Goal: Transaction & Acquisition: Purchase product/service

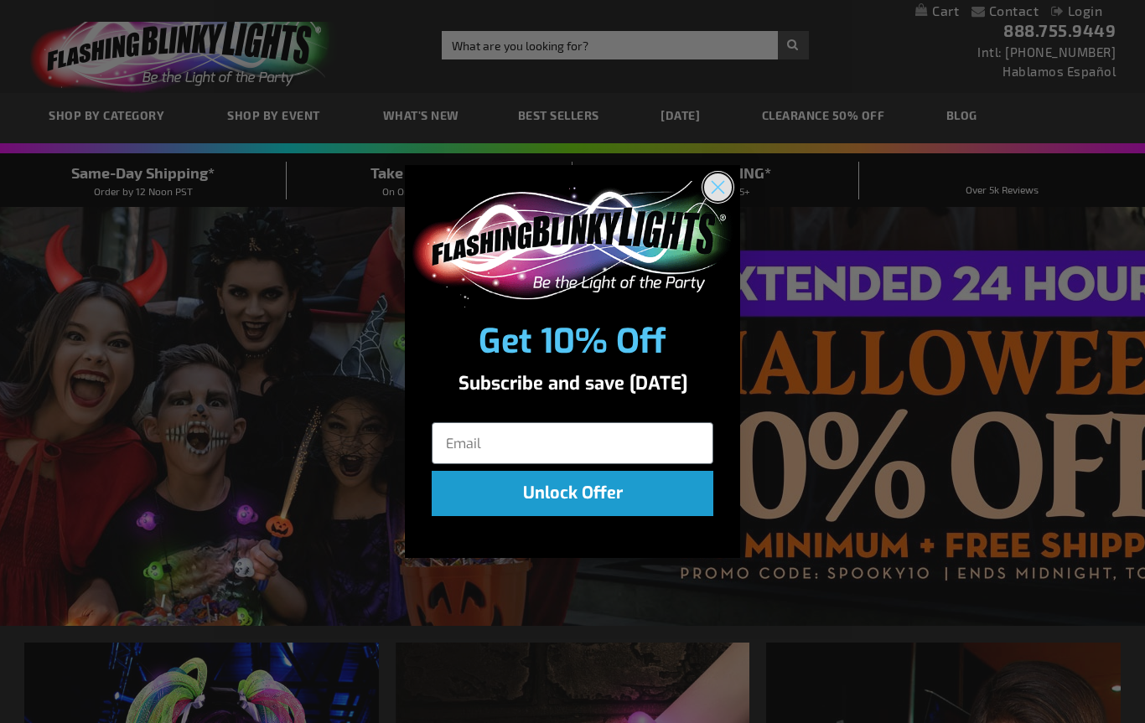
click at [712, 181] on circle "Close dialog" at bounding box center [718, 188] width 28 height 28
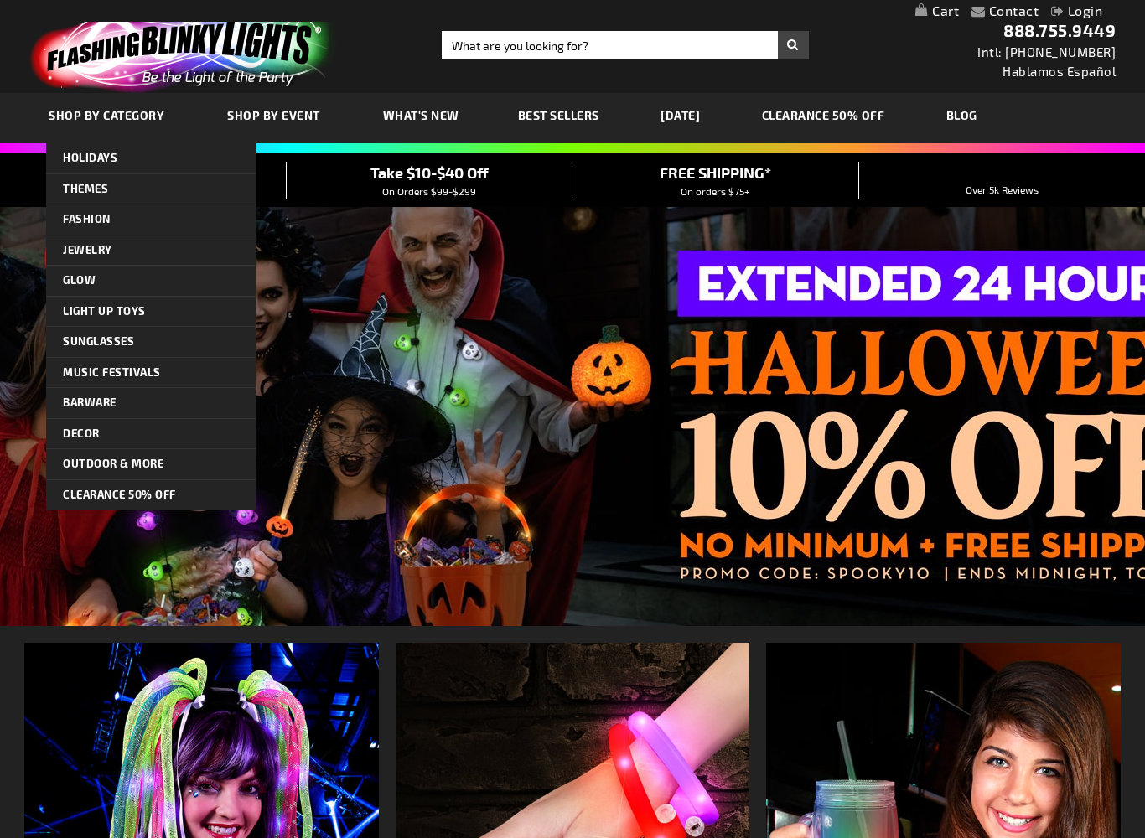
click at [399, 103] on link "What's New" at bounding box center [421, 115] width 101 height 56
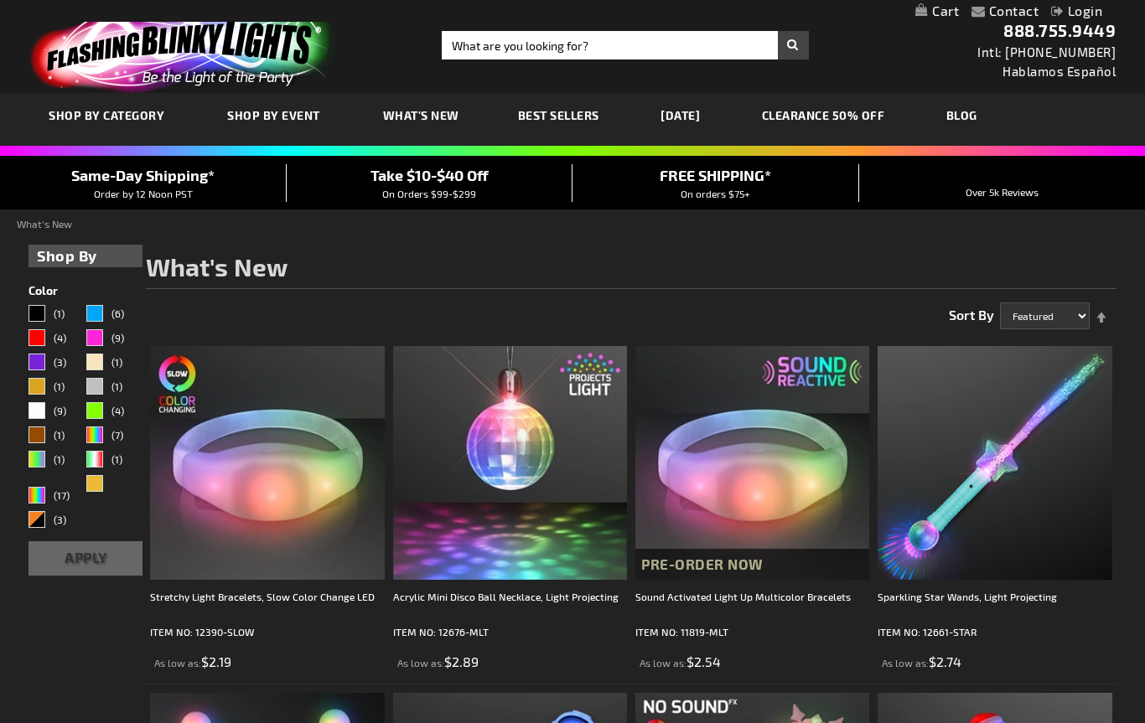
click at [871, 106] on link "CLEARANCE 50% OFF" at bounding box center [823, 115] width 148 height 56
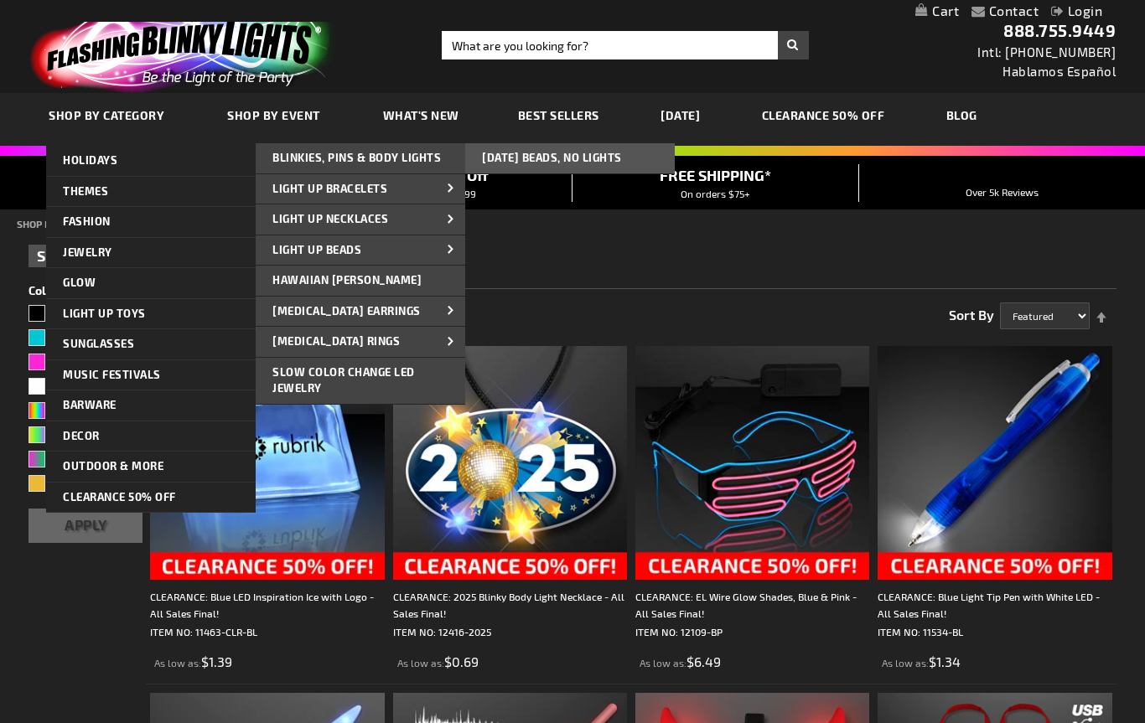
click at [394, 239] on link "Light Up Beads" at bounding box center [361, 251] width 210 height 30
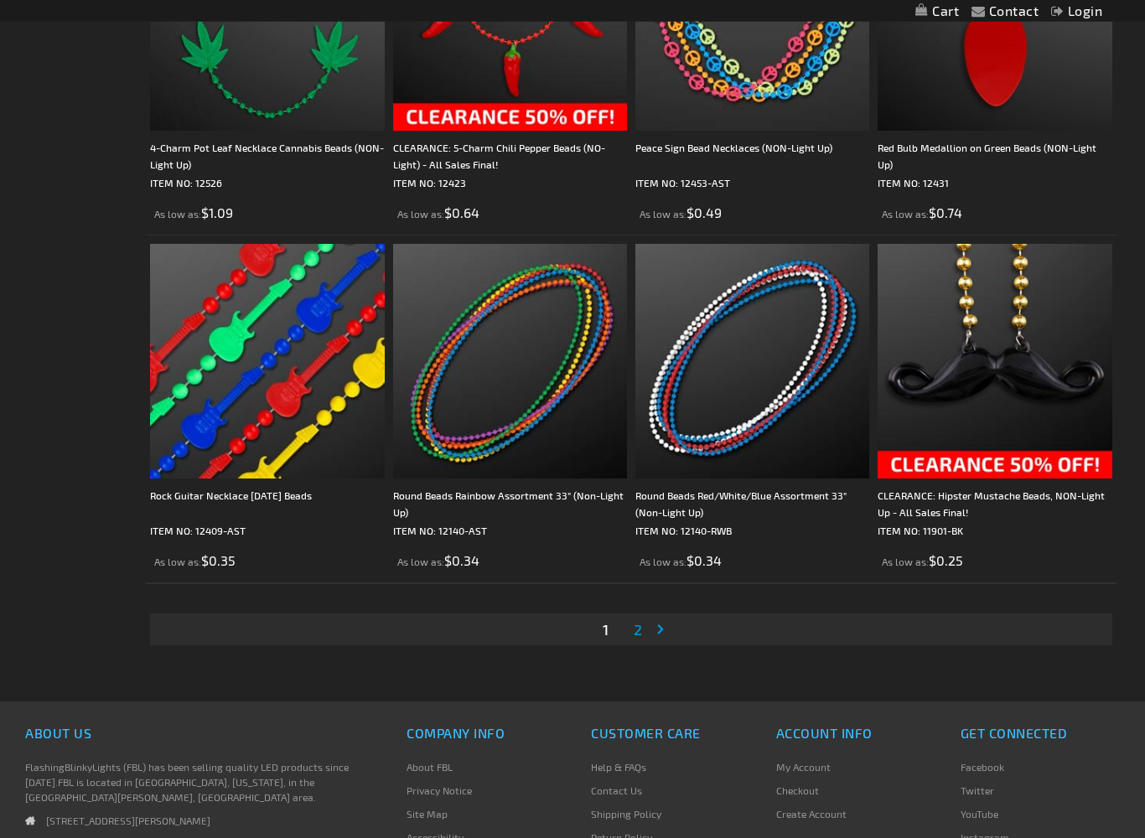
scroll to position [5117, 0]
click at [643, 633] on link "Page 2" at bounding box center [637, 628] width 15 height 25
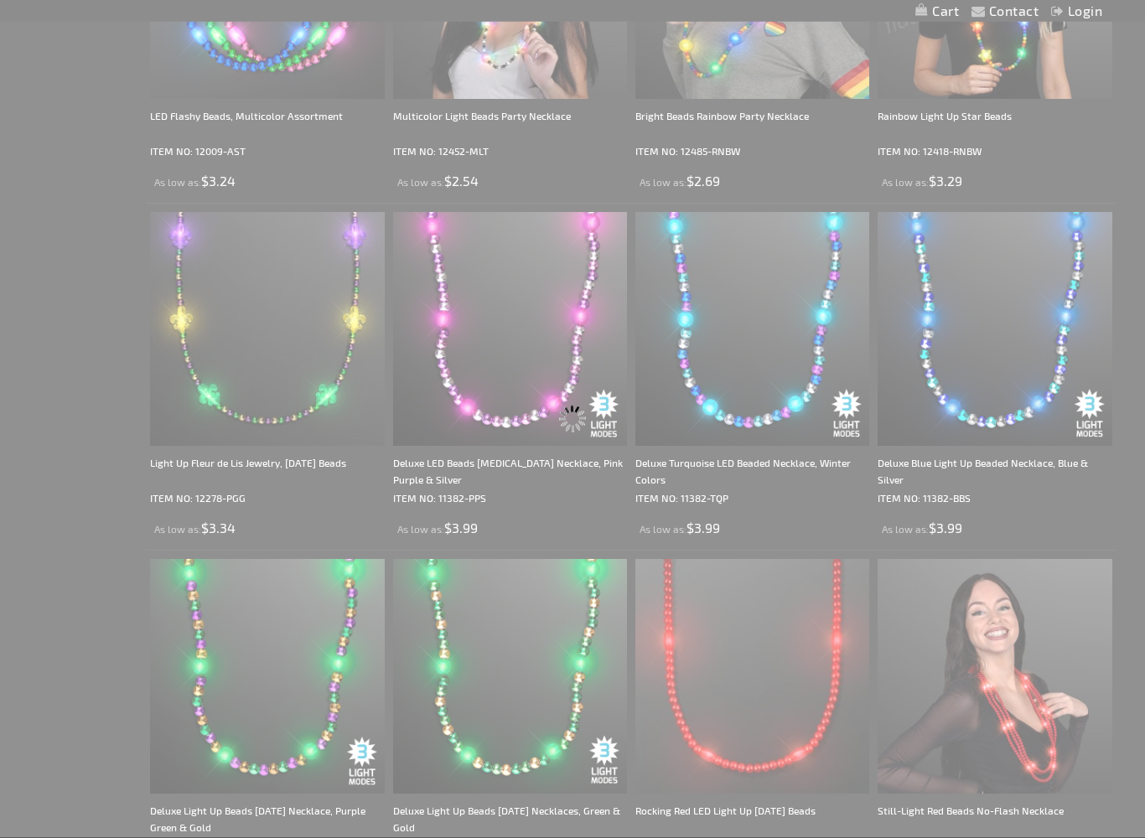
scroll to position [0, 0]
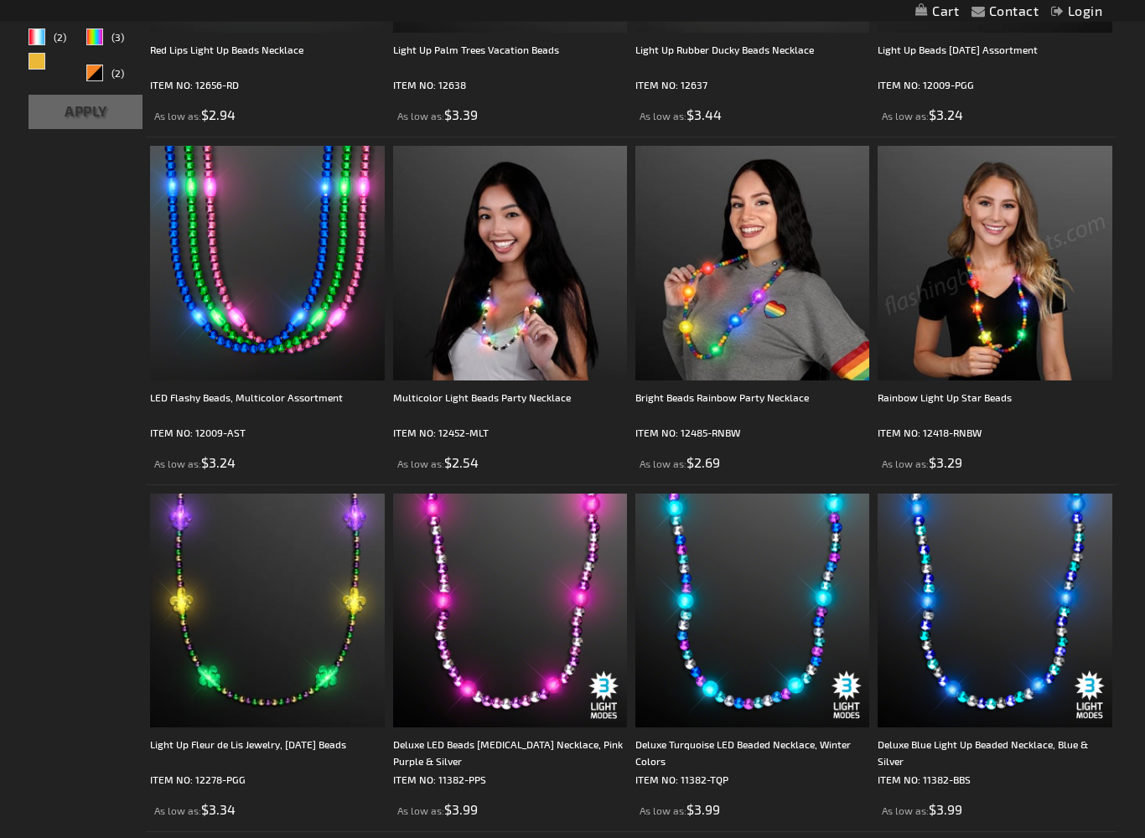
scroll to position [698, 0]
click at [764, 398] on div "Bright Beads Rainbow Party Necklace" at bounding box center [752, 406] width 234 height 34
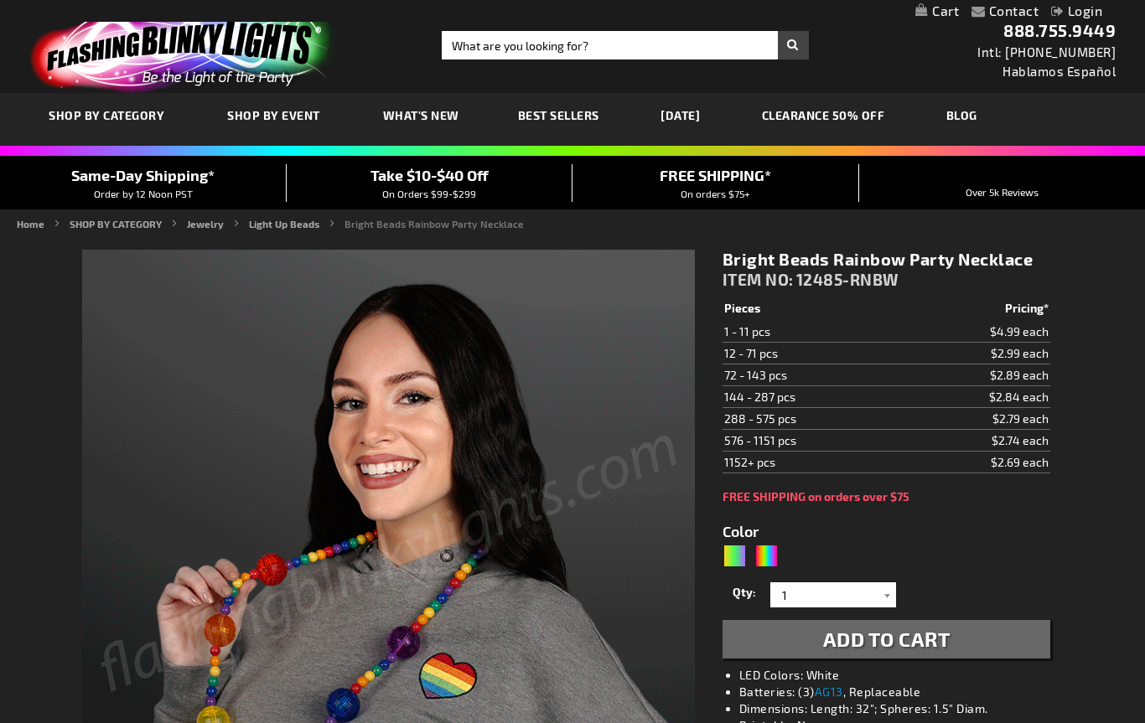
type input "5659"
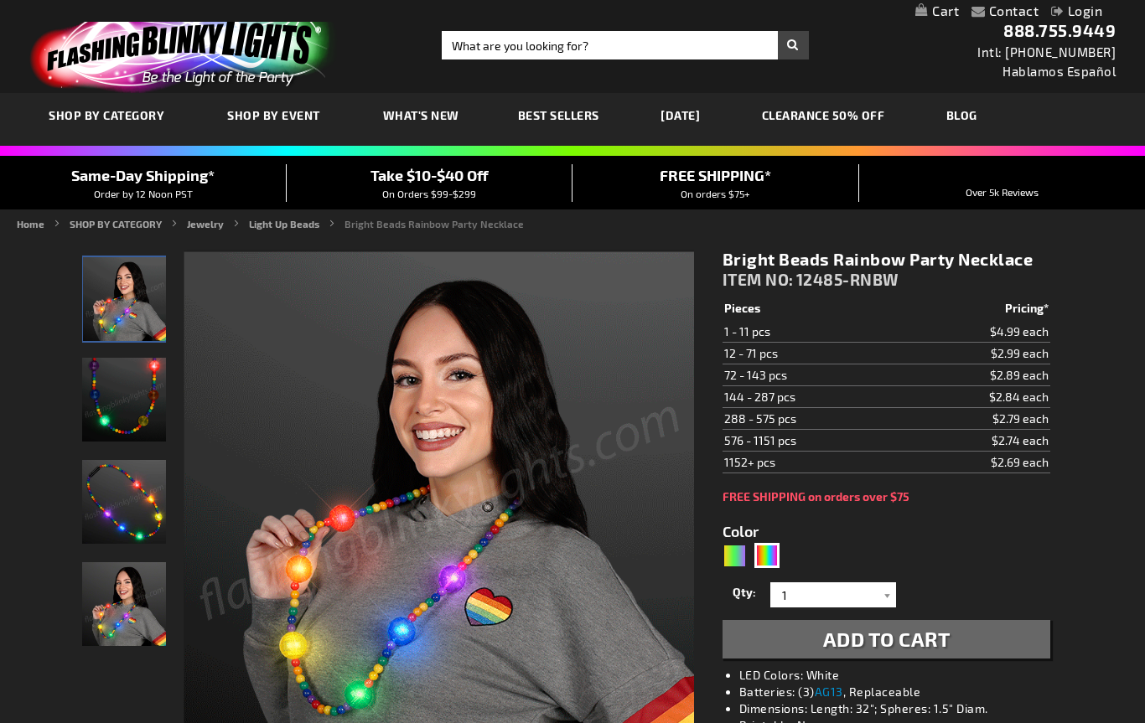
click at [601, 588] on img at bounding box center [439, 507] width 510 height 510
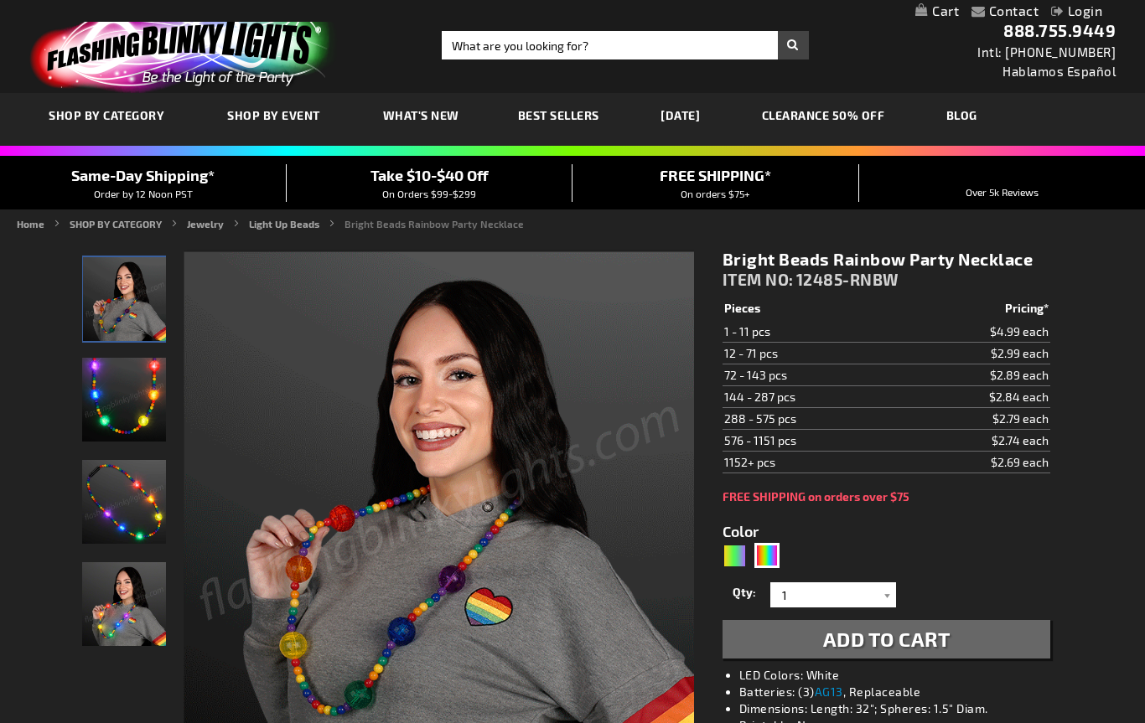
click at [606, 541] on img at bounding box center [439, 507] width 510 height 510
